Goal: Task Accomplishment & Management: Manage account settings

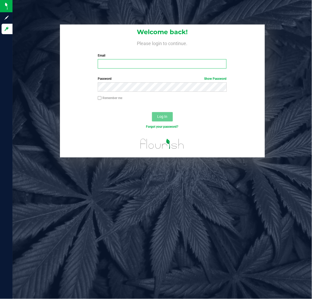
click at [109, 62] on input "Email" at bounding box center [162, 63] width 129 height 9
type input "[EMAIL_ADDRESS][DOMAIN_NAME]"
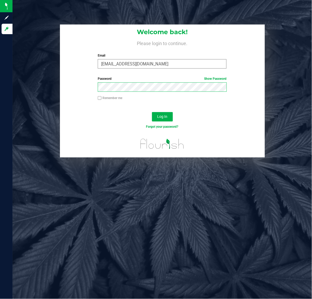
click at [152, 112] on button "Log In" at bounding box center [162, 116] width 21 height 9
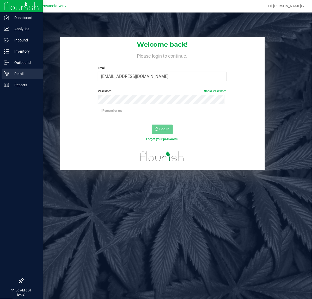
click at [14, 76] on p "Retail" at bounding box center [24, 74] width 31 height 6
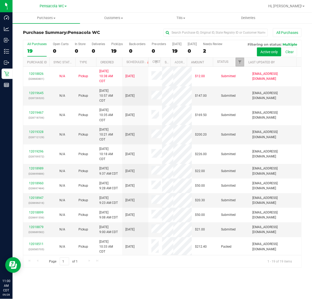
drag, startPoint x: 242, startPoint y: 63, endPoint x: 242, endPoint y: 65, distance: 2.9
click at [241, 63] on span "Filter" at bounding box center [240, 62] width 4 height 4
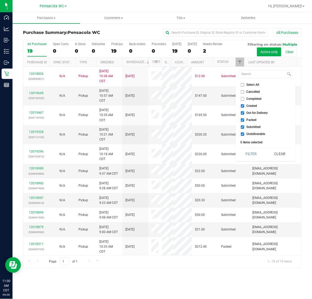
click at [248, 85] on span "Select All" at bounding box center [252, 84] width 13 height 3
click at [244, 85] on input "Select All" at bounding box center [242, 84] width 3 height 3
checkbox input "true"
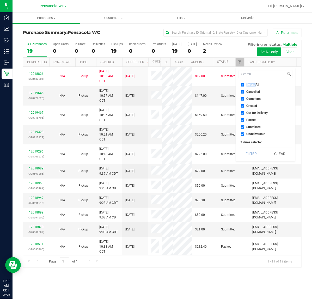
click at [248, 85] on span "Select All" at bounding box center [252, 84] width 13 height 3
click at [244, 85] on input "Select All" at bounding box center [242, 84] width 3 height 3
checkbox input "false"
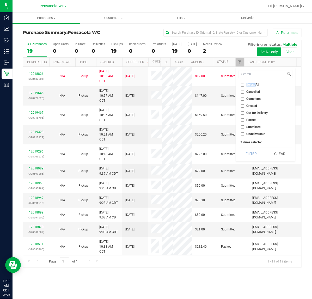
checkbox input "false"
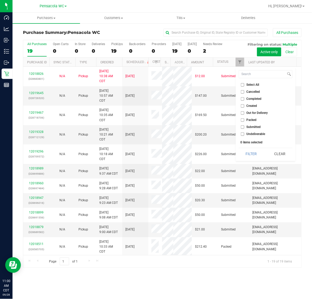
click at [253, 128] on span "Submitted" at bounding box center [253, 126] width 14 height 3
click at [244, 128] on input "Submitted" at bounding box center [242, 126] width 3 height 3
checkbox input "true"
click at [249, 159] on button "Filter" at bounding box center [251, 153] width 25 height 11
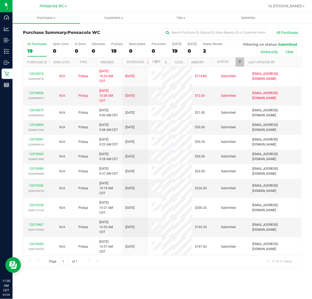
click at [118, 63] on th "Ordered" at bounding box center [109, 62] width 26 height 9
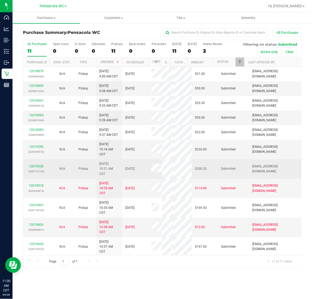
scroll to position [1, 0]
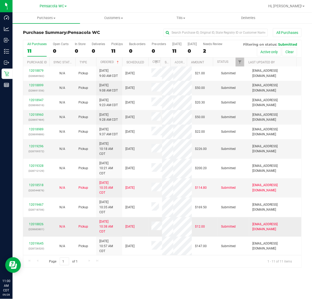
click at [106, 227] on span "[DATE] 10:38 AM CDT" at bounding box center [109, 226] width 20 height 15
click at [91, 73] on td "Pickup" at bounding box center [85, 73] width 21 height 15
click at [134, 205] on span "[DATE]" at bounding box center [129, 207] width 9 height 5
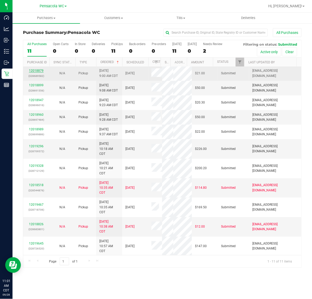
click at [37, 72] on link "12018879" at bounding box center [36, 71] width 15 height 4
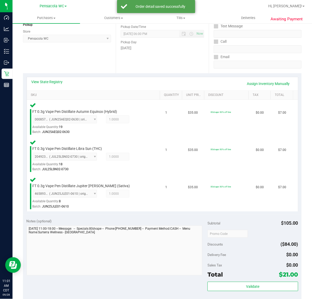
scroll to position [93, 0]
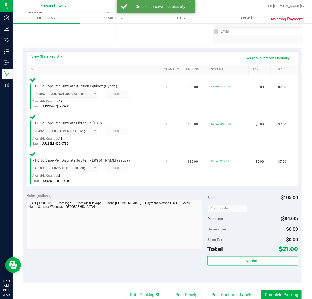
click at [250, 250] on div "Total $21.00" at bounding box center [252, 248] width 90 height 9
click at [248, 260] on span "Validate" at bounding box center [252, 261] width 13 height 4
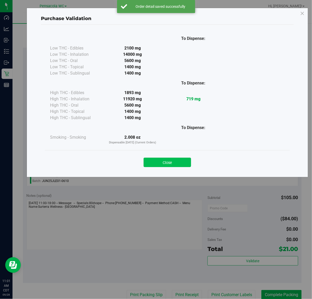
click at [165, 167] on button "Close" at bounding box center [167, 162] width 47 height 9
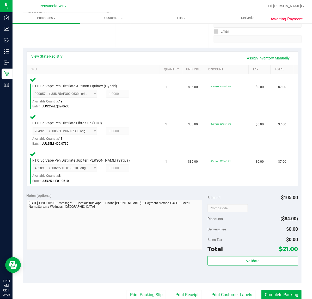
scroll to position [112, 0]
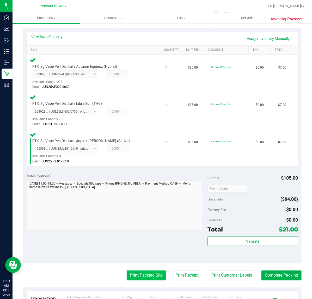
click at [144, 275] on button "Print Packing Slip" at bounding box center [146, 275] width 39 height 10
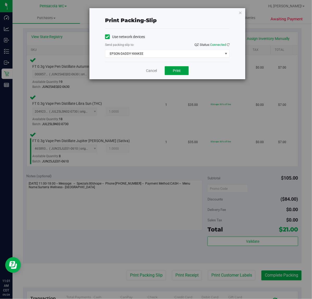
click at [184, 73] on button "Print" at bounding box center [177, 70] width 24 height 9
click at [240, 14] on icon "button" at bounding box center [240, 12] width 4 height 6
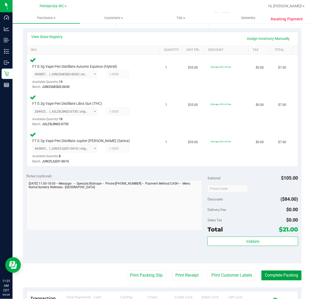
click at [275, 274] on button "Complete Packing" at bounding box center [281, 275] width 40 height 10
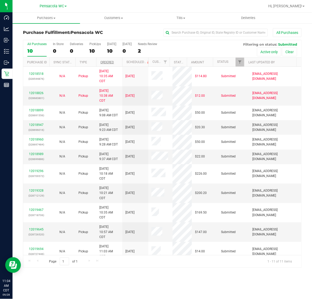
click at [112, 63] on link "Ordered" at bounding box center [107, 62] width 14 height 4
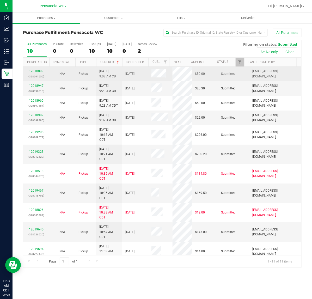
click at [36, 72] on link "12018899" at bounding box center [36, 71] width 15 height 4
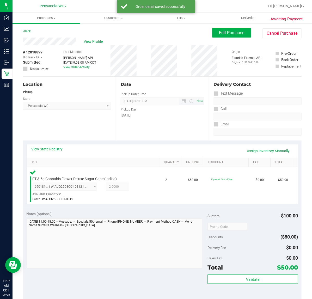
scroll to position [59, 0]
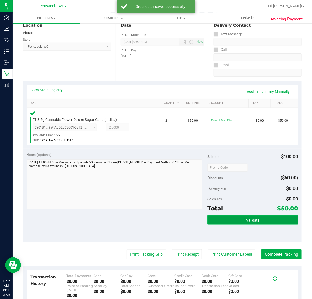
click at [259, 221] on button "Validate" at bounding box center [252, 219] width 90 height 9
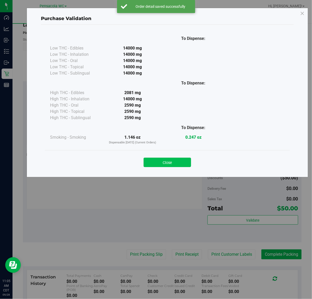
click at [183, 163] on button "Close" at bounding box center [167, 162] width 47 height 9
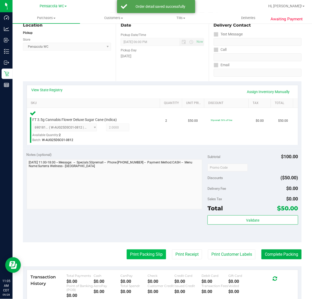
click at [153, 255] on button "Print Packing Slip" at bounding box center [146, 254] width 39 height 10
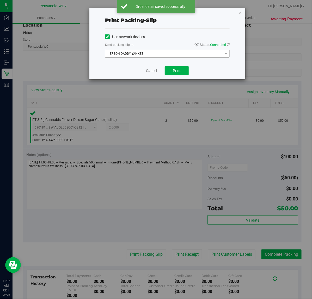
click at [155, 56] on span "EPSON-DADDY-YANKEE" at bounding box center [164, 53] width 118 height 7
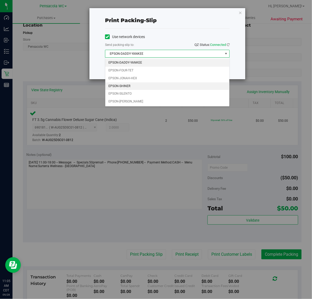
click at [136, 84] on li "EPSON-SHINER" at bounding box center [167, 86] width 124 height 8
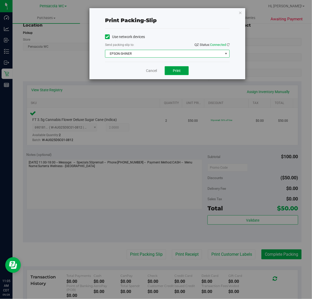
click at [177, 71] on span "Print" at bounding box center [177, 71] width 8 height 4
click at [239, 15] on icon "button" at bounding box center [240, 12] width 4 height 6
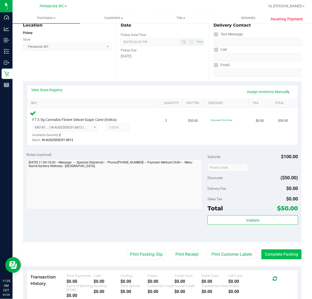
click at [288, 255] on button "Complete Packing" at bounding box center [281, 254] width 40 height 10
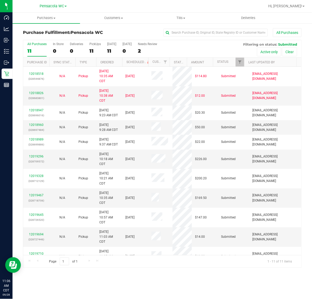
click at [120, 63] on th "Ordered" at bounding box center [109, 62] width 26 height 9
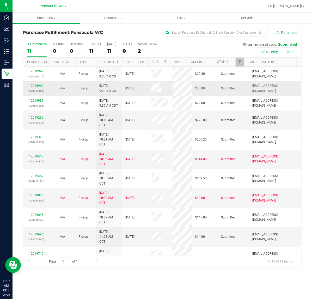
click at [38, 83] on td "12018960 (328697484)" at bounding box center [36, 88] width 26 height 15
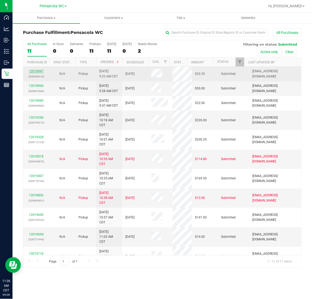
click at [40, 72] on link "12018947" at bounding box center [36, 71] width 15 height 4
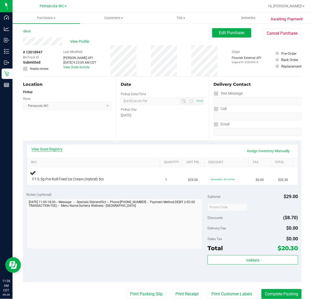
click at [56, 151] on link "View State Registry" at bounding box center [47, 148] width 31 height 5
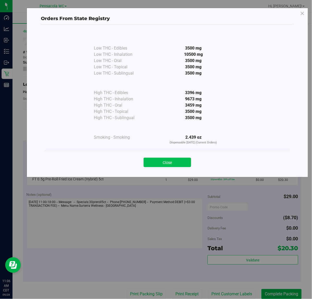
click at [183, 165] on button "Close" at bounding box center [167, 162] width 47 height 9
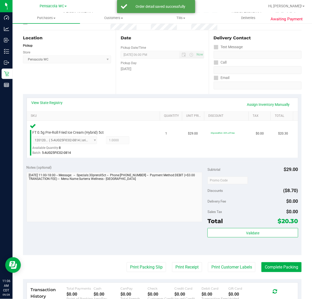
scroll to position [46, 0]
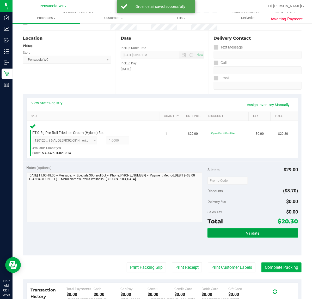
click at [256, 230] on button "Validate" at bounding box center [252, 232] width 90 height 9
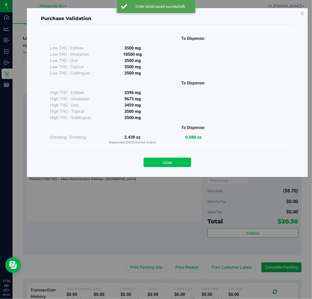
click at [181, 162] on button "Close" at bounding box center [167, 162] width 47 height 9
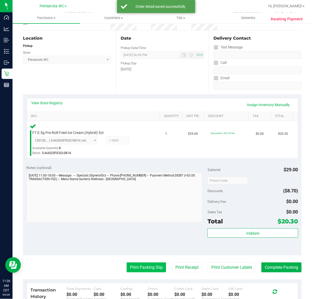
click at [143, 269] on button "Print Packing Slip" at bounding box center [146, 267] width 39 height 10
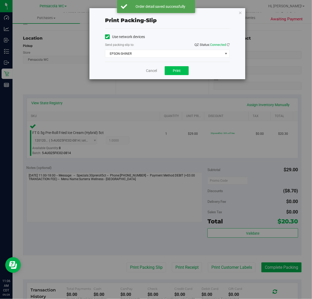
click at [180, 73] on button "Print" at bounding box center [177, 70] width 24 height 9
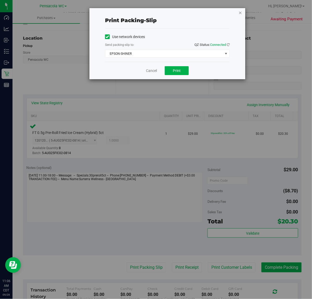
click at [240, 11] on icon "button" at bounding box center [240, 12] width 4 height 6
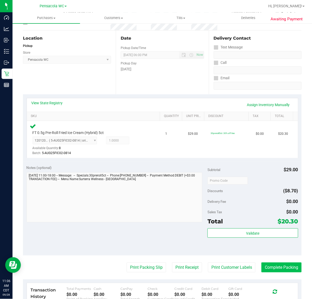
click at [275, 269] on button "Complete Packing" at bounding box center [281, 267] width 40 height 10
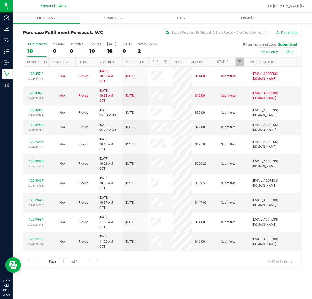
click at [113, 63] on link "Ordered" at bounding box center [107, 62] width 14 height 4
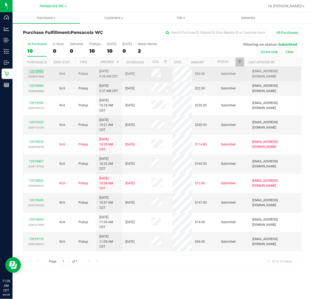
click at [39, 72] on link "12018960" at bounding box center [36, 71] width 15 height 4
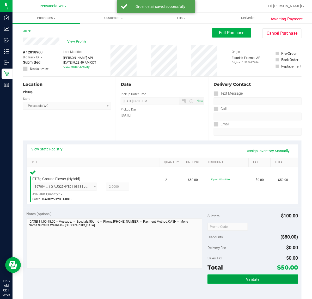
click at [260, 276] on button "Validate" at bounding box center [252, 278] width 90 height 9
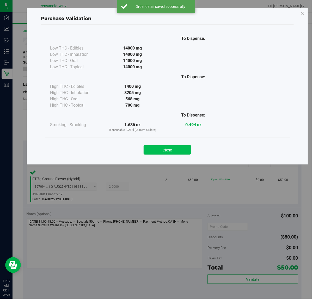
click at [175, 147] on button "Close" at bounding box center [167, 149] width 47 height 9
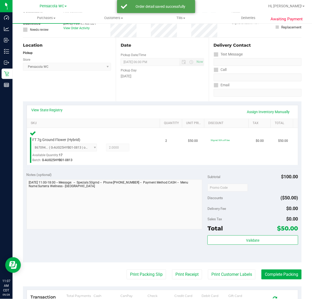
scroll to position [60, 0]
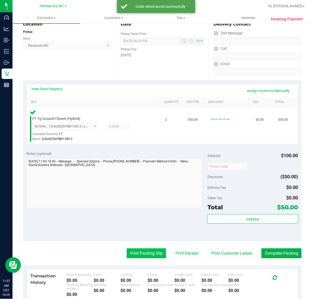
click at [147, 258] on button "Print Packing Slip" at bounding box center [146, 253] width 39 height 10
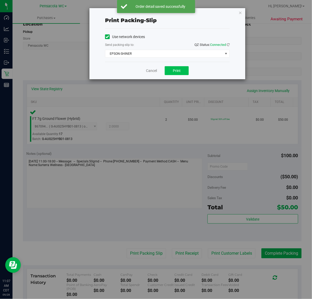
click at [187, 73] on button "Print" at bounding box center [177, 70] width 24 height 9
click at [241, 9] on icon "button" at bounding box center [240, 12] width 4 height 6
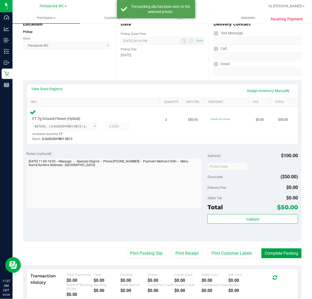
click at [288, 251] on button "Complete Packing" at bounding box center [281, 253] width 40 height 10
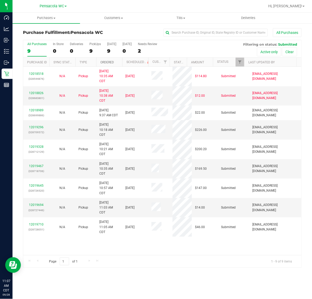
click at [112, 63] on link "Ordered" at bounding box center [107, 62] width 14 height 4
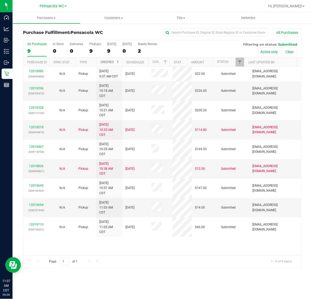
click at [37, 72] on link "12018989" at bounding box center [36, 71] width 15 height 4
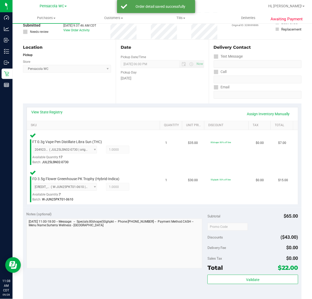
scroll to position [67, 0]
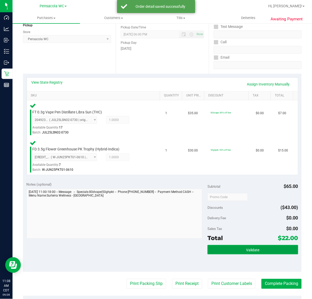
click at [246, 248] on span "Validate" at bounding box center [252, 250] width 13 height 4
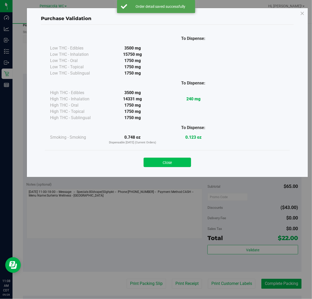
click at [171, 167] on button "Close" at bounding box center [167, 162] width 47 height 9
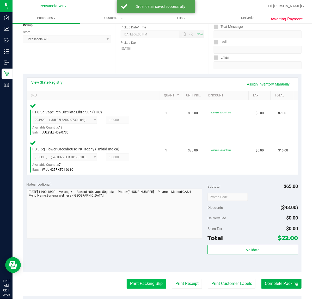
click at [140, 283] on button "Print Packing Slip" at bounding box center [146, 284] width 39 height 10
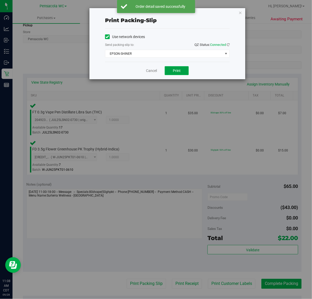
click at [172, 71] on button "Print" at bounding box center [177, 70] width 24 height 9
click at [240, 12] on icon "button" at bounding box center [240, 12] width 4 height 6
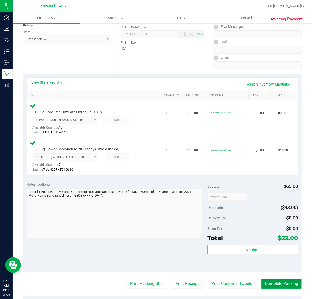
click at [288, 279] on button "Complete Packing" at bounding box center [281, 284] width 40 height 10
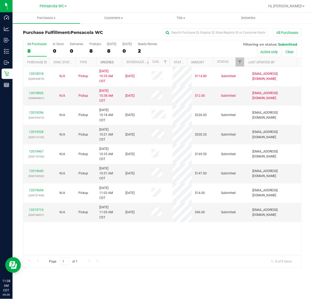
click at [113, 63] on link "Ordered" at bounding box center [107, 62] width 14 height 4
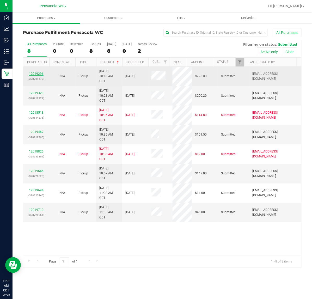
click at [38, 75] on link "12019296" at bounding box center [36, 74] width 15 height 4
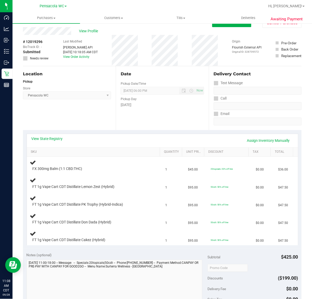
scroll to position [11, 0]
click at [110, 206] on span "FT 1g Vape Cart CDT Distillate PK Trophy (Hybrid-Indica)" at bounding box center [78, 204] width 91 height 5
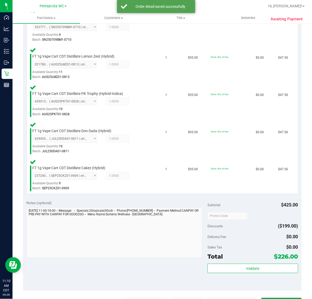
scroll to position [162, 0]
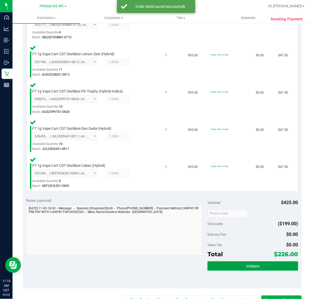
click at [261, 268] on button "Validate" at bounding box center [252, 265] width 90 height 9
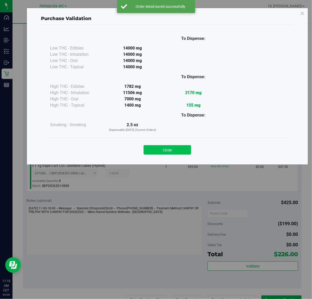
click at [186, 151] on button "Close" at bounding box center [167, 149] width 47 height 9
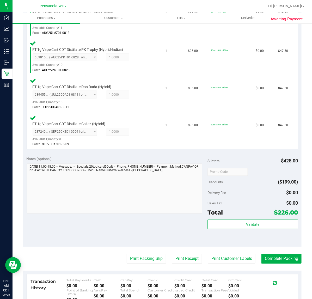
scroll to position [212, 0]
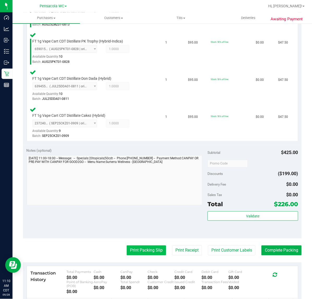
click at [156, 253] on button "Print Packing Slip" at bounding box center [146, 250] width 39 height 10
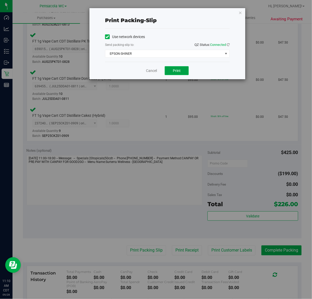
click at [185, 75] on button "Print" at bounding box center [177, 70] width 24 height 9
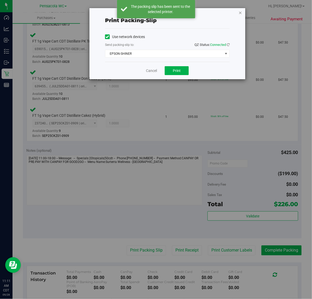
click at [242, 12] on icon "button" at bounding box center [240, 12] width 4 height 6
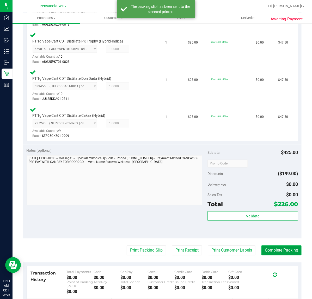
click at [283, 249] on button "Complete Packing" at bounding box center [281, 250] width 40 height 10
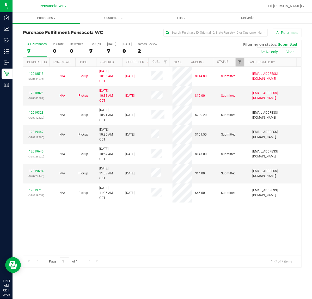
click at [241, 61] on span "Filter" at bounding box center [240, 62] width 4 height 4
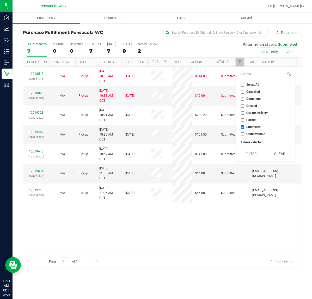
click at [250, 121] on span "Packed" at bounding box center [251, 119] width 10 height 3
click at [244, 121] on input "Packed" at bounding box center [242, 119] width 3 height 3
click at [253, 154] on button "Filter" at bounding box center [251, 153] width 25 height 11
checkbox input "true"
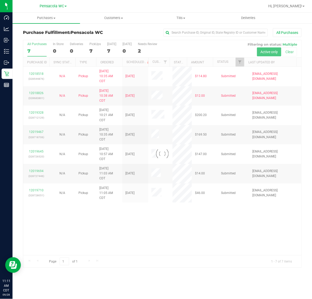
checkbox input "true"
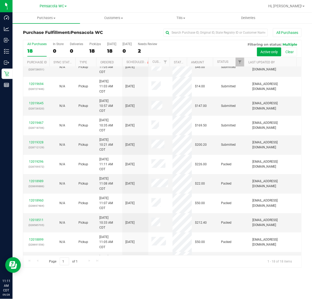
scroll to position [29, 0]
click at [240, 61] on span "Filter" at bounding box center [240, 62] width 4 height 4
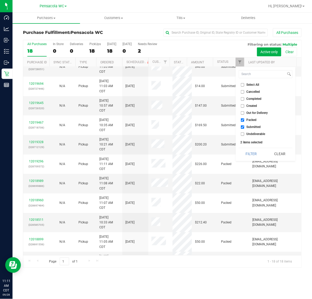
click at [254, 128] on span "Submitted" at bounding box center [253, 126] width 14 height 3
click at [244, 128] on input "Submitted" at bounding box center [242, 126] width 3 height 3
checkbox input "false"
click at [248, 154] on button "Filter" at bounding box center [251, 153] width 25 height 11
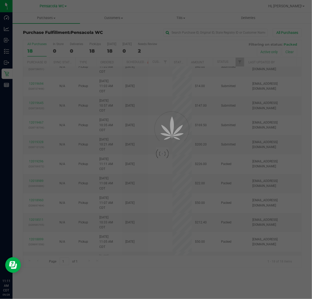
scroll to position [0, 0]
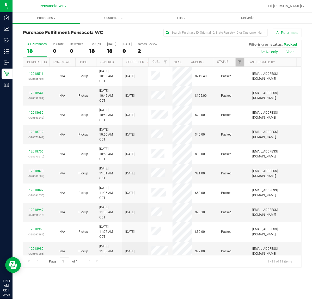
scroll to position [26, 0]
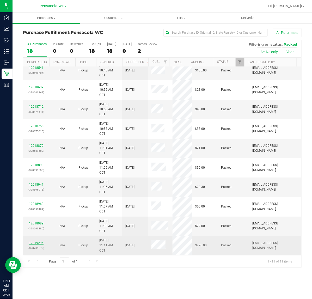
click at [37, 244] on link "12019296" at bounding box center [36, 243] width 15 height 4
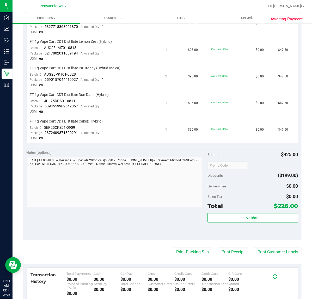
scroll to position [229, 0]
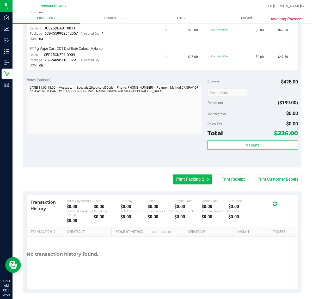
click at [190, 177] on button "Print Packing Slip" at bounding box center [192, 180] width 39 height 10
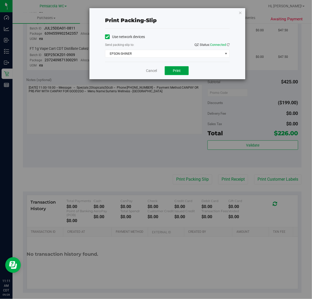
click at [178, 70] on span "Print" at bounding box center [177, 71] width 8 height 4
click at [232, 15] on div "Print packing-slip Use network devices Send packing-slip to: QZ Status: Connect…" at bounding box center [167, 43] width 156 height 71
click at [240, 12] on icon "button" at bounding box center [240, 12] width 4 height 6
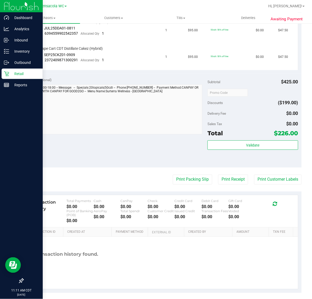
click at [5, 75] on icon at bounding box center [6, 73] width 5 height 5
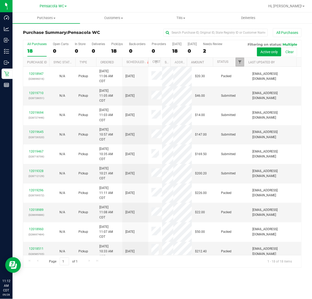
click at [242, 63] on span "Filter" at bounding box center [240, 62] width 4 height 4
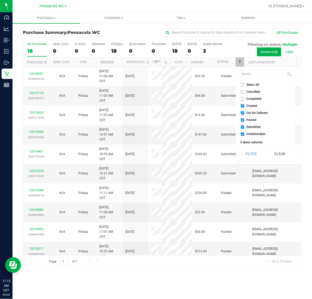
click at [250, 83] on span "Select All" at bounding box center [252, 84] width 13 height 3
click at [244, 83] on input "Select All" at bounding box center [242, 84] width 3 height 3
checkbox input "true"
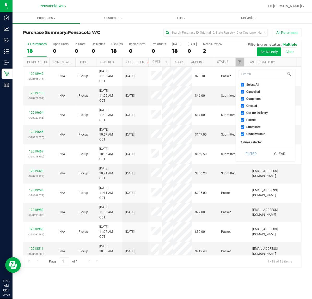
click at [250, 85] on span "Select All" at bounding box center [252, 84] width 13 height 3
click at [244, 85] on input "Select All" at bounding box center [242, 84] width 3 height 3
checkbox input "false"
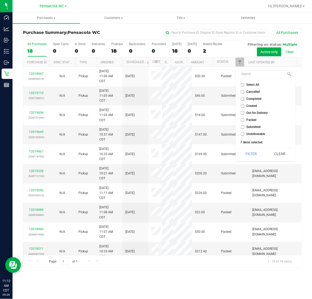
checkbox input "false"
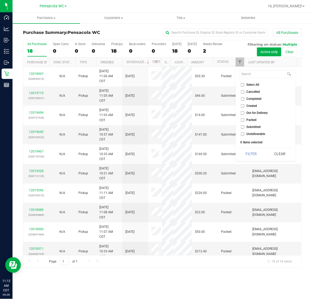
click at [254, 125] on span "Submitted" at bounding box center [253, 126] width 14 height 3
click at [244, 125] on input "Submitted" at bounding box center [242, 126] width 3 height 3
checkbox input "true"
click at [249, 156] on button "Filter" at bounding box center [251, 153] width 25 height 11
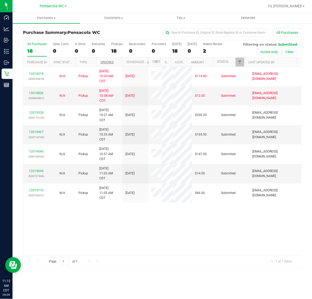
click at [112, 63] on link "Ordered" at bounding box center [107, 62] width 14 height 4
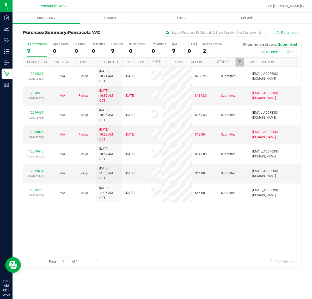
click at [35, 73] on link "12019328" at bounding box center [36, 74] width 15 height 4
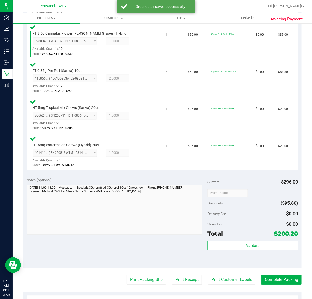
scroll to position [247, 0]
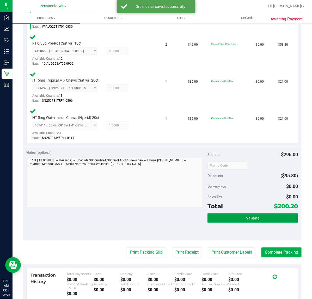
click at [248, 216] on span "Validate" at bounding box center [252, 218] width 13 height 4
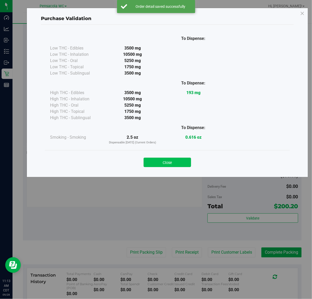
click at [176, 163] on button "Close" at bounding box center [167, 162] width 47 height 9
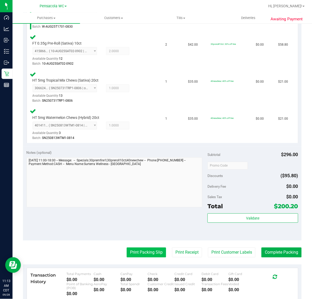
click at [148, 251] on button "Print Packing Slip" at bounding box center [146, 253] width 39 height 10
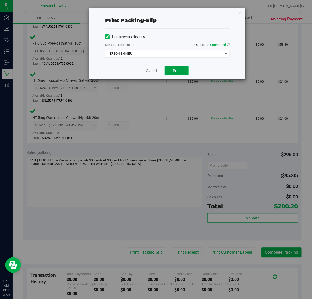
click at [182, 70] on button "Print" at bounding box center [177, 70] width 24 height 9
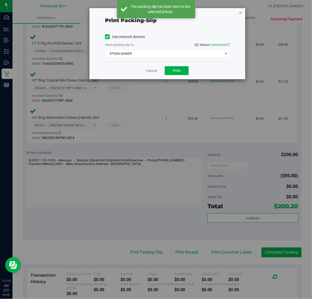
click at [240, 12] on icon "button" at bounding box center [240, 12] width 4 height 6
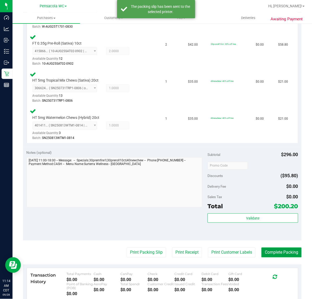
click at [282, 252] on button "Complete Packing" at bounding box center [281, 253] width 40 height 10
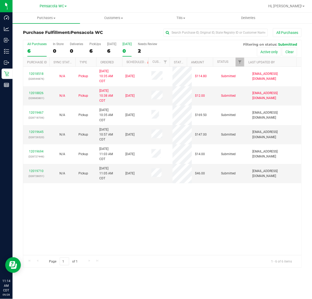
click at [123, 52] on div "0" at bounding box center [126, 51] width 9 height 6
click at [0, 0] on input "[DATE] 0" at bounding box center [0, 0] width 0 height 0
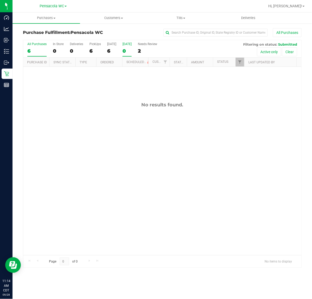
click at [29, 51] on div "6" at bounding box center [36, 51] width 19 height 6
click at [0, 0] on input "All Purchases 6" at bounding box center [0, 0] width 0 height 0
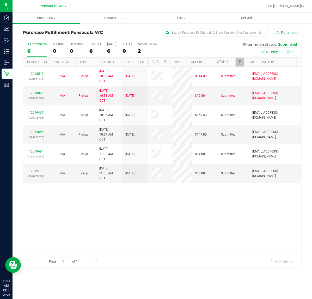
click at [119, 63] on th "Ordered" at bounding box center [109, 62] width 26 height 9
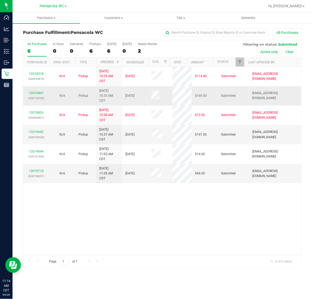
click at [34, 95] on div "12019467 (328718706)" at bounding box center [36, 96] width 20 height 10
click at [36, 93] on link "12019467" at bounding box center [36, 93] width 15 height 4
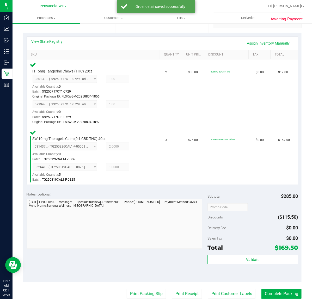
scroll to position [108, 0]
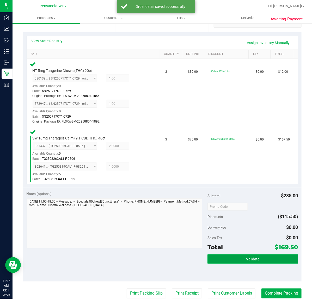
click at [249, 255] on button "Validate" at bounding box center [252, 258] width 90 height 9
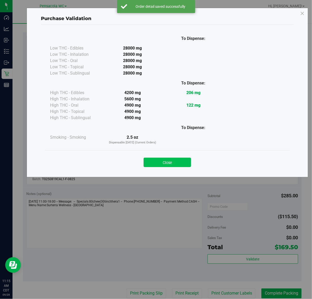
click at [174, 159] on button "Close" at bounding box center [167, 162] width 47 height 9
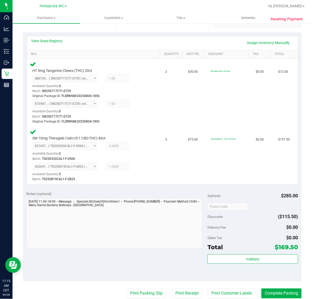
click at [145, 268] on div "Notes (optional) Subtotal $285.00 Discounts ($115.50) Delivery Fee $0.00 Sales …" at bounding box center [162, 235] width 279 height 94
click at [141, 293] on button "Print Packing Slip" at bounding box center [146, 293] width 39 height 10
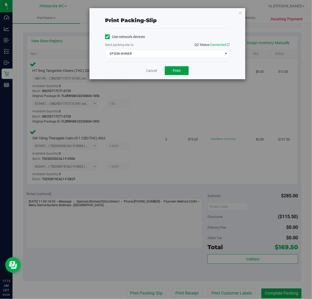
click at [186, 74] on button "Print" at bounding box center [177, 70] width 24 height 9
click at [240, 11] on icon "button" at bounding box center [240, 12] width 4 height 6
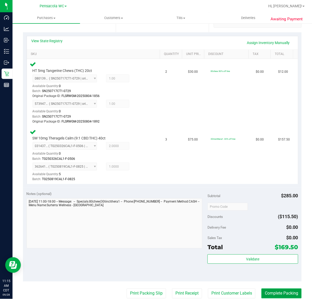
click at [274, 293] on button "Complete Packing" at bounding box center [281, 293] width 40 height 10
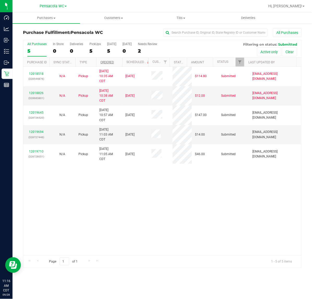
click at [113, 63] on link "Ordered" at bounding box center [107, 62] width 14 height 4
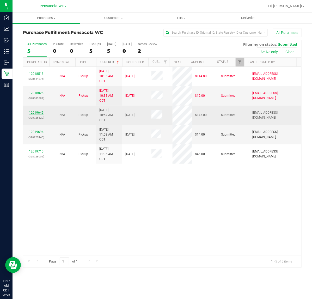
click at [39, 112] on link "12019645" at bounding box center [36, 113] width 15 height 4
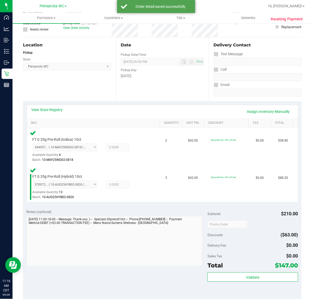
scroll to position [92, 0]
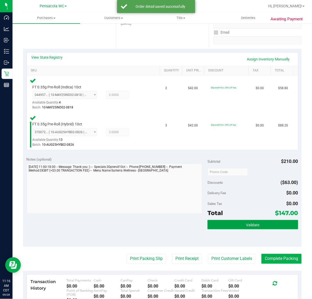
click at [252, 229] on button "Validate" at bounding box center [252, 224] width 90 height 9
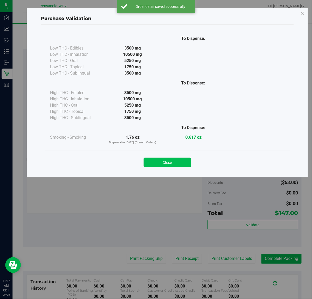
click at [175, 164] on button "Close" at bounding box center [167, 162] width 47 height 9
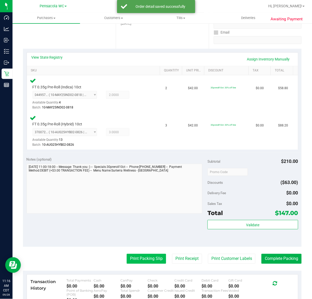
click at [151, 258] on button "Print Packing Slip" at bounding box center [146, 259] width 39 height 10
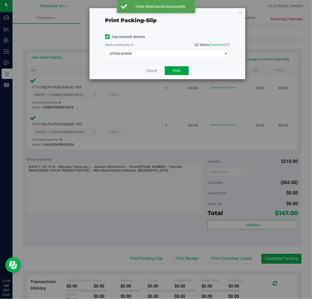
click at [179, 73] on span "Print" at bounding box center [177, 71] width 8 height 4
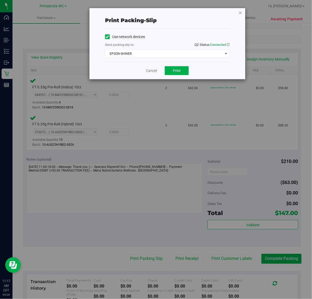
click at [240, 13] on icon "button" at bounding box center [240, 12] width 4 height 6
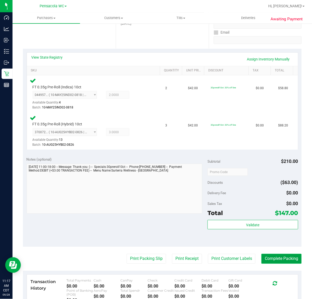
click at [274, 257] on button "Complete Packing" at bounding box center [281, 259] width 40 height 10
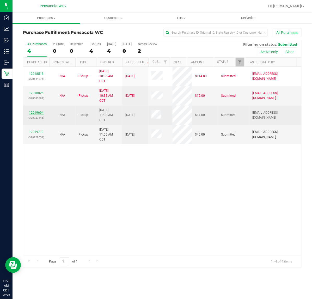
click at [39, 112] on link "12019694" at bounding box center [36, 113] width 15 height 4
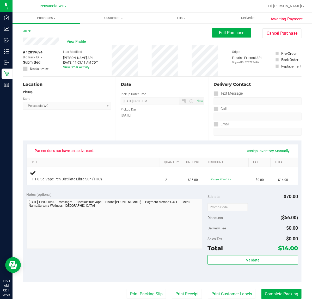
click at [213, 38] on div "Edit Purchase Cancel Purchase" at bounding box center [256, 33] width 89 height 10
click at [224, 34] on span "Edit Purchase" at bounding box center [231, 32] width 25 height 5
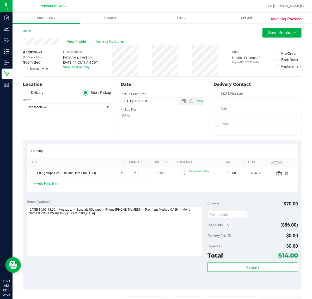
click at [30, 68] on span "Needs review" at bounding box center [39, 68] width 19 height 5
click at [0, 0] on input "Needs review" at bounding box center [0, 0] width 0 height 0
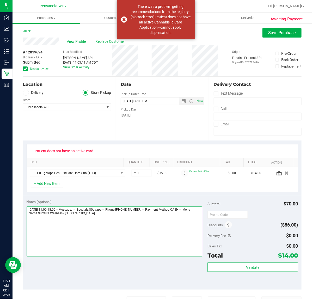
click at [107, 231] on textarea at bounding box center [115, 231] width 176 height 50
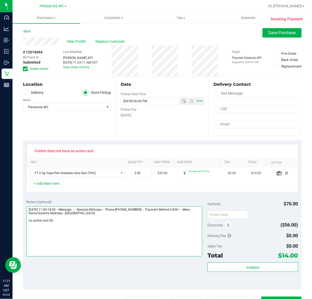
type textarea "[DATE] 11:00-18:00 -- Message: -- Specials:80dvape -- Phone:[PHONE_NUMBER] -- P…"
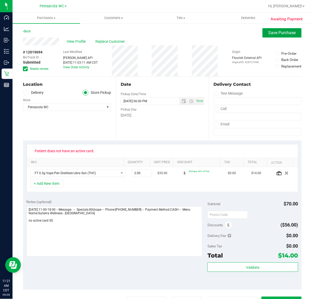
click at [278, 34] on span "Save Purchase" at bounding box center [281, 32] width 27 height 5
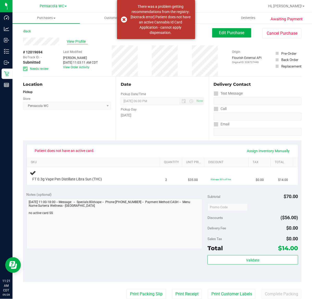
click at [76, 44] on span "View Profile" at bounding box center [77, 41] width 21 height 5
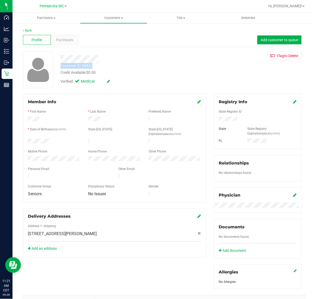
drag, startPoint x: 102, startPoint y: 67, endPoint x: 59, endPoint y: 66, distance: 43.0
click at [59, 66] on div "Customer ID: 58832 Credit Available: $0.00" at bounding box center [128, 69] width 143 height 12
copy div "Customer ID: 58832"
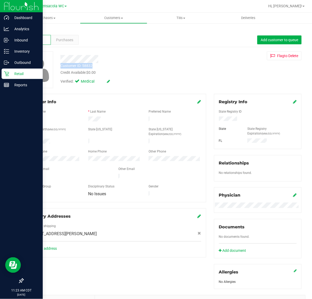
click at [5, 73] on icon at bounding box center [6, 73] width 5 height 5
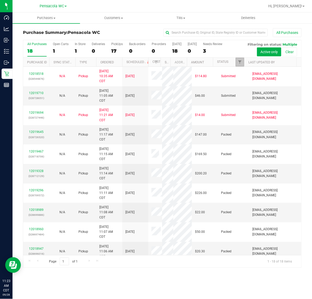
click at [239, 61] on span "Filter" at bounding box center [240, 62] width 4 height 4
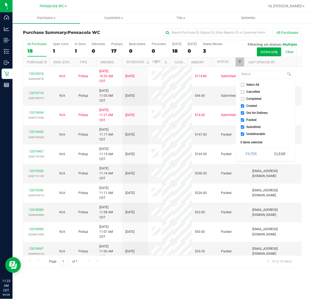
click at [252, 83] on span "Select All" at bounding box center [252, 84] width 13 height 3
click at [244, 83] on input "Select All" at bounding box center [242, 84] width 3 height 3
checkbox input "true"
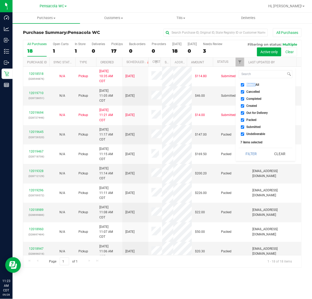
click at [252, 83] on span "Select All" at bounding box center [252, 84] width 13 height 3
click at [244, 83] on input "Select All" at bounding box center [242, 84] width 3 height 3
checkbox input "false"
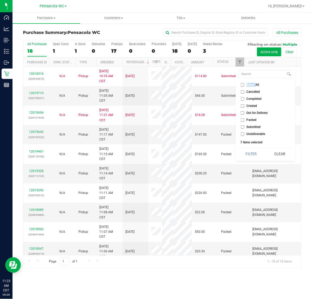
checkbox input "false"
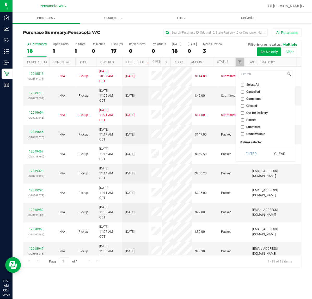
click at [252, 124] on li "Submitted" at bounding box center [266, 126] width 54 height 5
click at [256, 126] on span "Submitted" at bounding box center [253, 126] width 14 height 3
click at [244, 126] on input "Submitted" at bounding box center [242, 126] width 3 height 3
checkbox input "true"
click at [245, 157] on button "Filter" at bounding box center [251, 153] width 25 height 11
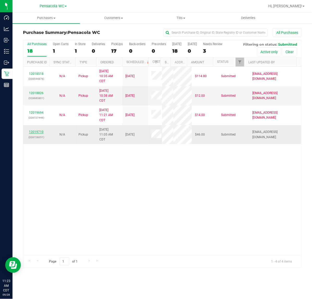
click at [39, 134] on link "12019710" at bounding box center [36, 132] width 15 height 4
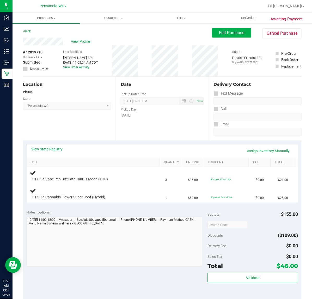
click at [59, 152] on div "View State Registry Assign Inventory Manually" at bounding box center [163, 150] width 262 height 9
click at [59, 150] on link "View State Registry" at bounding box center [47, 148] width 31 height 5
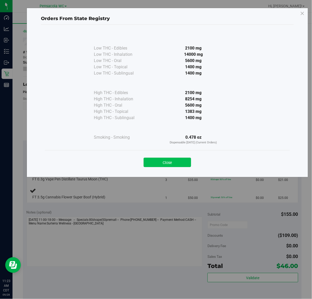
click at [178, 161] on button "Close" at bounding box center [167, 162] width 47 height 9
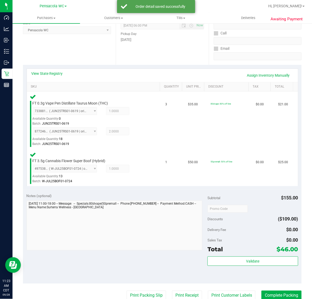
scroll to position [82, 0]
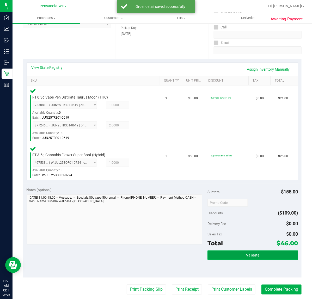
click at [259, 258] on button "Validate" at bounding box center [252, 254] width 90 height 9
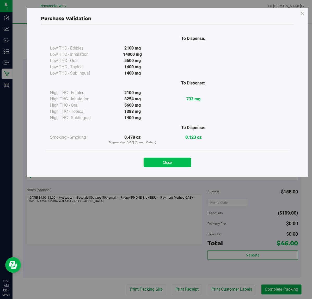
click at [183, 160] on button "Close" at bounding box center [167, 162] width 47 height 9
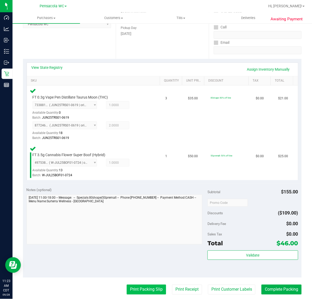
click at [154, 287] on button "Print Packing Slip" at bounding box center [146, 290] width 39 height 10
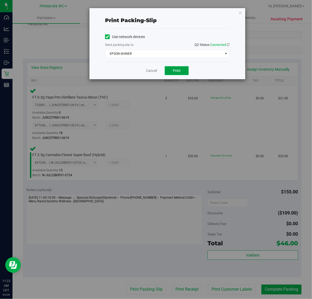
click at [185, 68] on button "Print" at bounding box center [177, 70] width 24 height 9
click at [242, 14] on icon "button" at bounding box center [240, 12] width 4 height 6
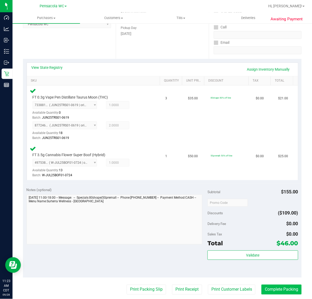
click at [287, 290] on button "Complete Packing" at bounding box center [281, 290] width 40 height 10
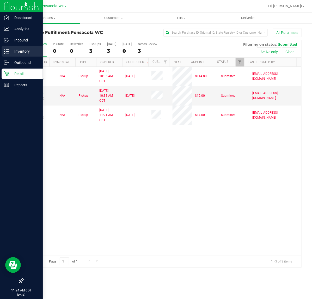
click at [10, 47] on div "Inventory" at bounding box center [22, 51] width 41 height 10
click at [38, 50] on p "Inventory" at bounding box center [24, 51] width 31 height 6
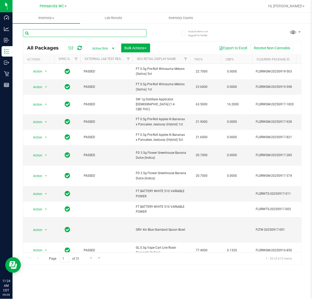
click at [71, 33] on input "text" at bounding box center [85, 33] width 124 height 8
type input "jle"
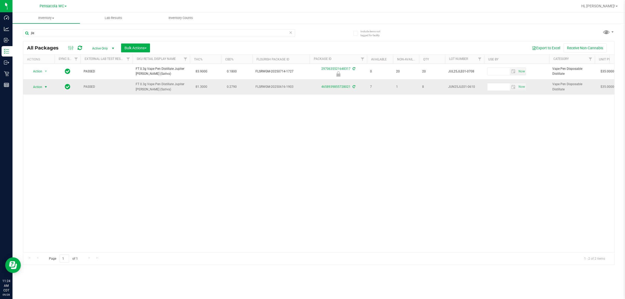
click at [40, 84] on span "Action" at bounding box center [35, 86] width 14 height 7
click at [56, 99] on li "Adjust qty" at bounding box center [49, 96] width 40 height 8
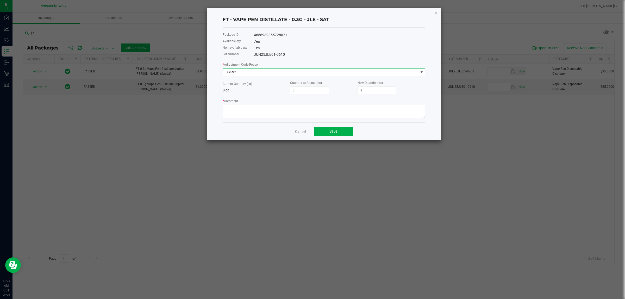
click at [267, 75] on span "Select" at bounding box center [321, 72] width 196 height 7
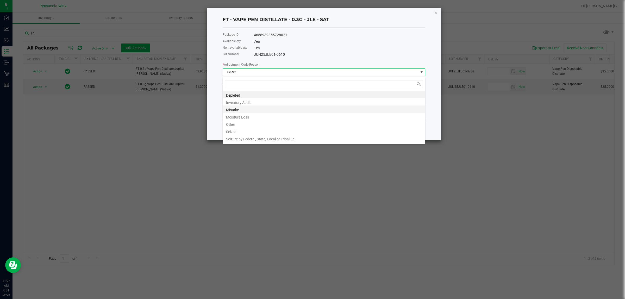
click at [258, 111] on li "Mistake" at bounding box center [324, 109] width 202 height 7
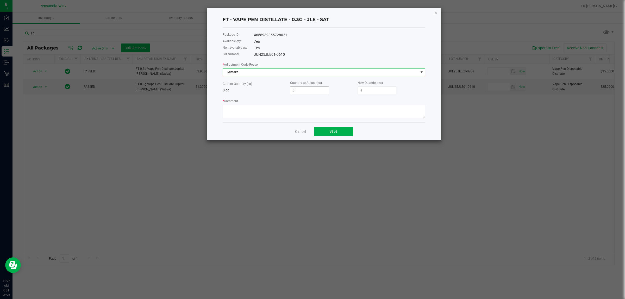
click at [310, 93] on input "0" at bounding box center [310, 90] width 38 height 7
type input "-1"
type input "7"
type input "-1"
click at [312, 102] on div "* Comment" at bounding box center [324, 108] width 203 height 20
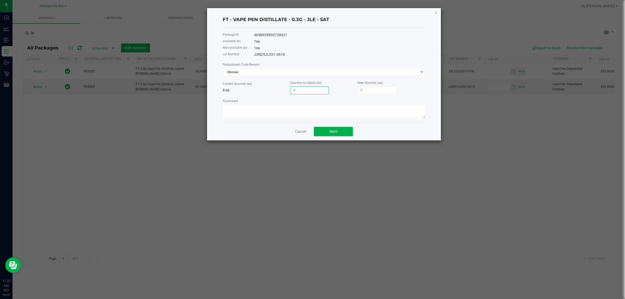
click at [312, 91] on input "-1" at bounding box center [310, 90] width 38 height 7
click at [312, 96] on div "* Adjustment Code Reason Mistake Current Quantity (ea) 8 ea Quantity to Adjust …" at bounding box center [324, 90] width 203 height 57
click at [312, 93] on input "-1" at bounding box center [310, 90] width 38 height 7
type input "8"
type input "-1"
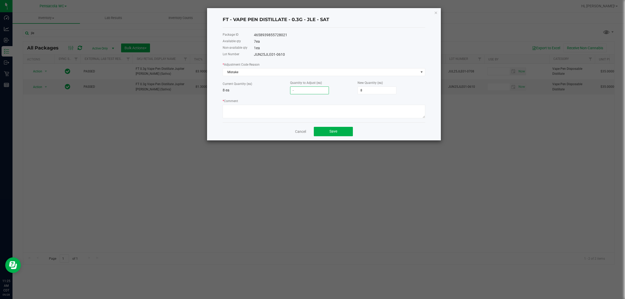
type input "7"
drag, startPoint x: 350, startPoint y: 96, endPoint x: 344, endPoint y: 99, distance: 6.6
click at [312, 96] on div "* Adjustment Code Reason Mistake Current Quantity (ea) 8 ea Quantity to Adjust …" at bounding box center [324, 90] width 203 height 57
click at [304, 88] on input "-1" at bounding box center [310, 90] width 38 height 7
click at [271, 109] on textarea "* Comment" at bounding box center [324, 112] width 203 height 14
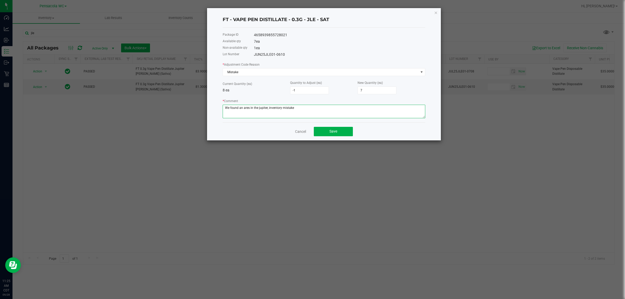
type textarea "We found an ares in the jupiter, inventory mistake"
click at [312, 135] on button "Save" at bounding box center [333, 131] width 39 height 9
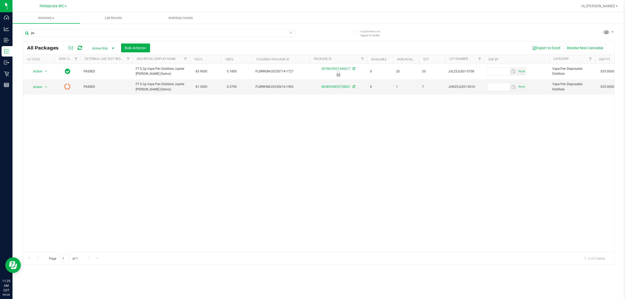
click at [98, 47] on span "Active Only" at bounding box center [102, 48] width 29 height 7
click at [101, 83] on li "All" at bounding box center [102, 81] width 28 height 8
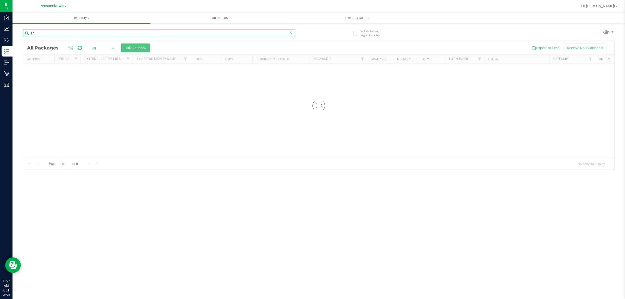
click at [104, 33] on input "jle" at bounding box center [159, 33] width 272 height 8
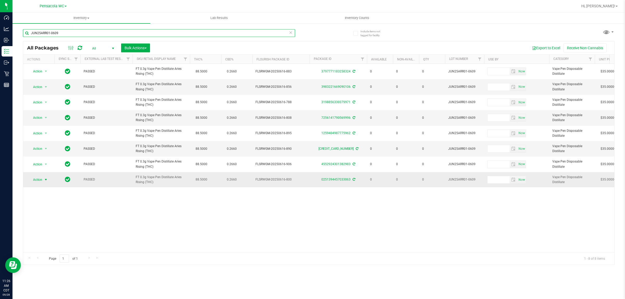
type input "JUN25ARR01-0609"
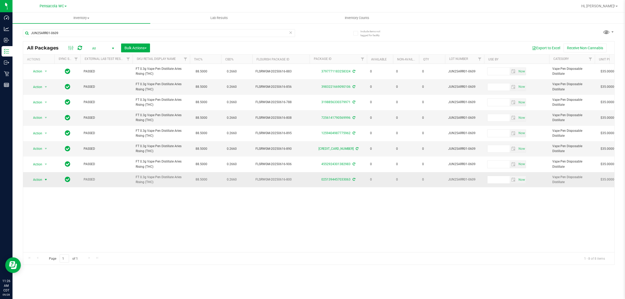
click at [46, 183] on span "select" at bounding box center [46, 179] width 7 height 7
click at [56, 221] on li "Package audit log" at bounding box center [46, 220] width 34 height 8
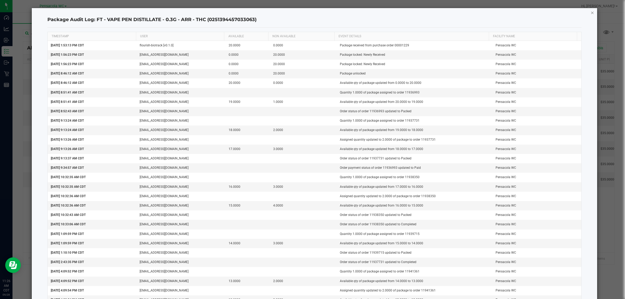
click at [312, 11] on icon "button" at bounding box center [593, 12] width 4 height 6
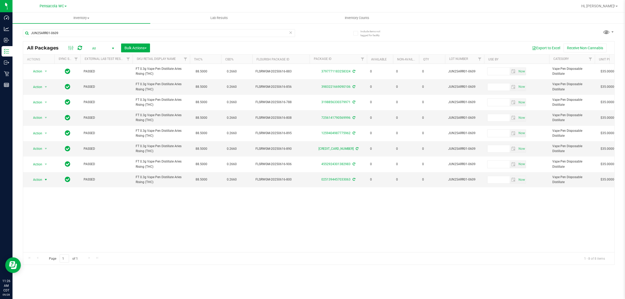
scroll to position [0, 11]
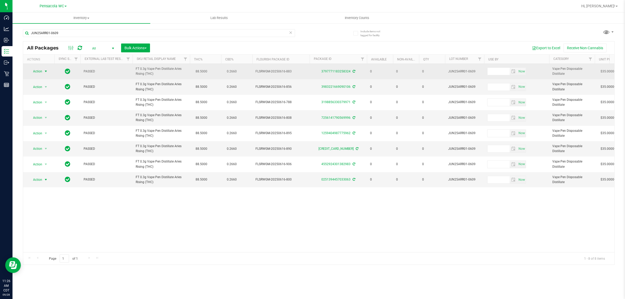
click at [35, 71] on span "Action" at bounding box center [35, 71] width 14 height 7
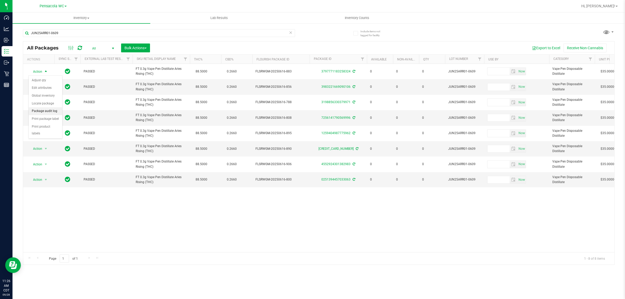
click at [58, 112] on li "Package audit log" at bounding box center [46, 111] width 34 height 8
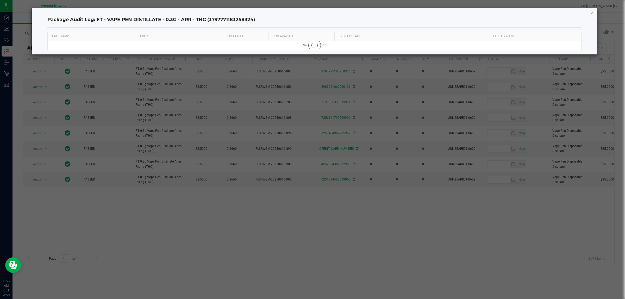
click at [312, 12] on icon "button" at bounding box center [593, 12] width 4 height 6
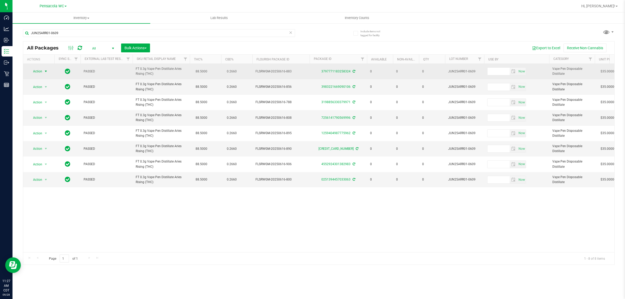
click at [35, 74] on span "Action" at bounding box center [35, 71] width 14 height 7
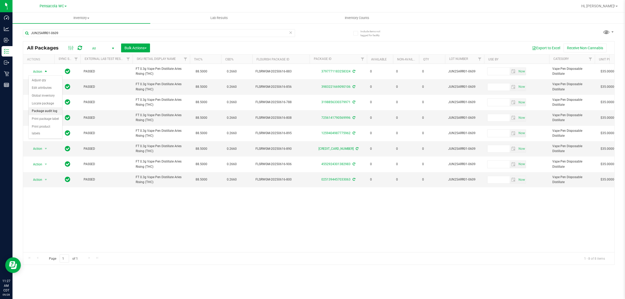
click at [50, 115] on li "Package audit log" at bounding box center [46, 111] width 34 height 8
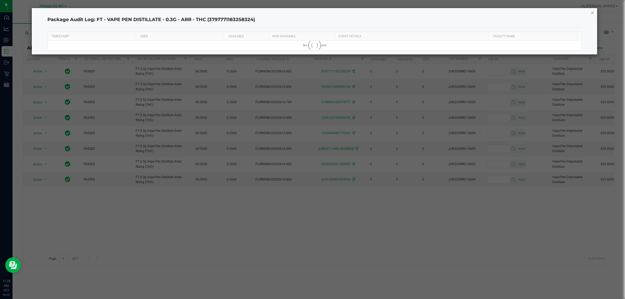
click at [312, 11] on icon "button" at bounding box center [593, 12] width 4 height 6
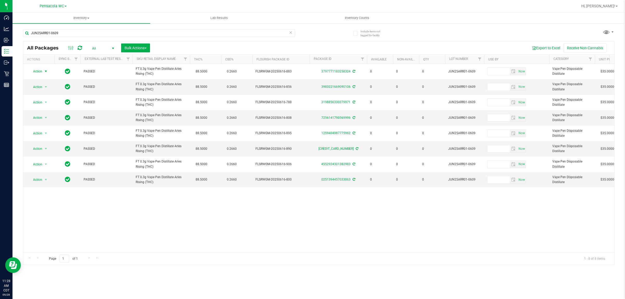
click at [290, 32] on icon at bounding box center [291, 32] width 4 height 6
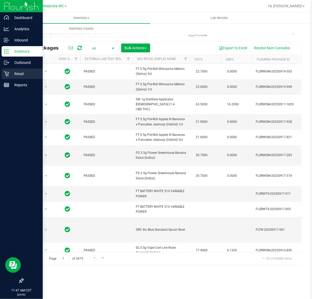
click at [7, 73] on icon at bounding box center [6, 73] width 5 height 5
